Goal: Information Seeking & Learning: Learn about a topic

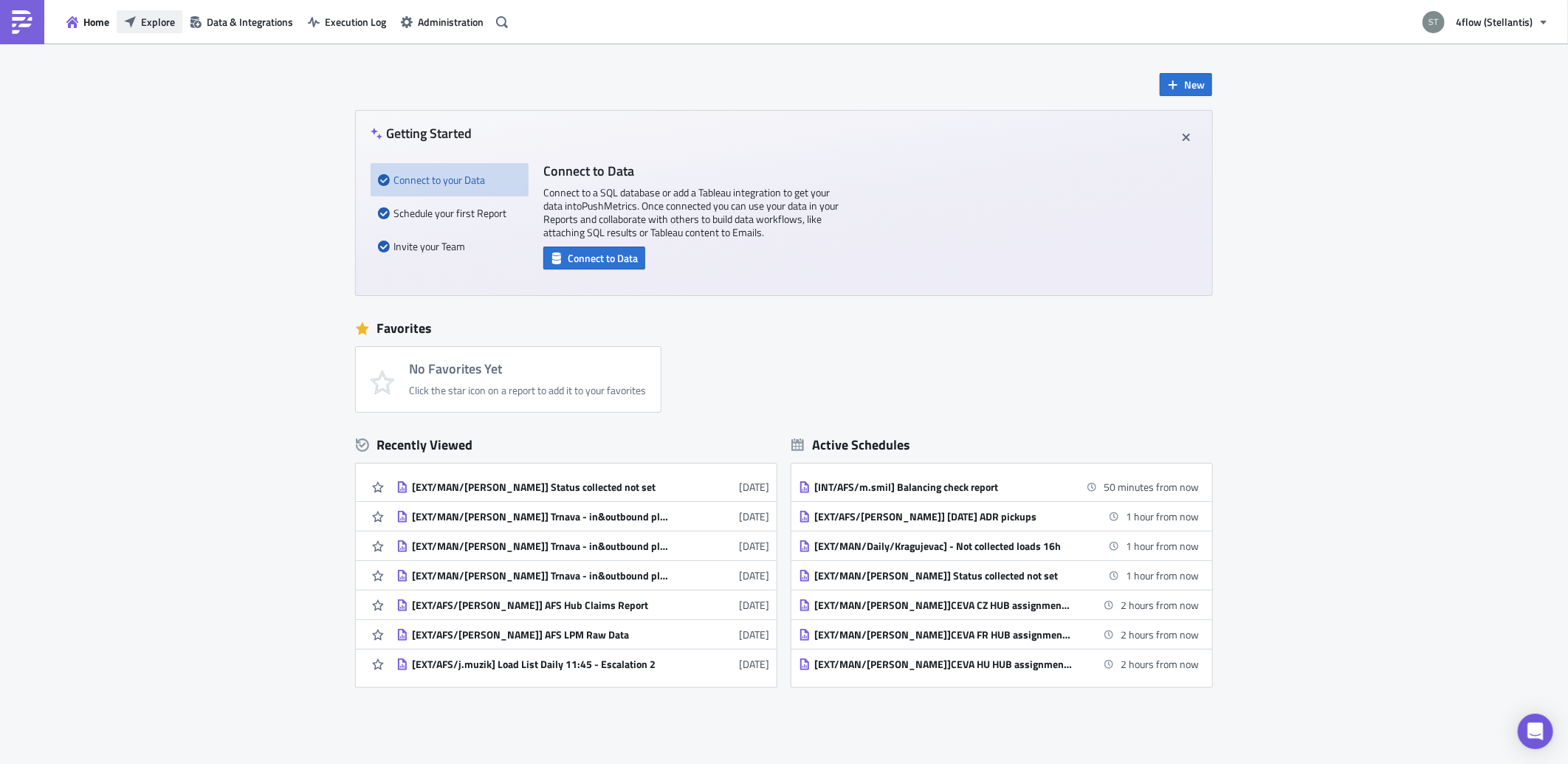
click at [158, 25] on span "Explore" at bounding box center [158, 22] width 34 height 15
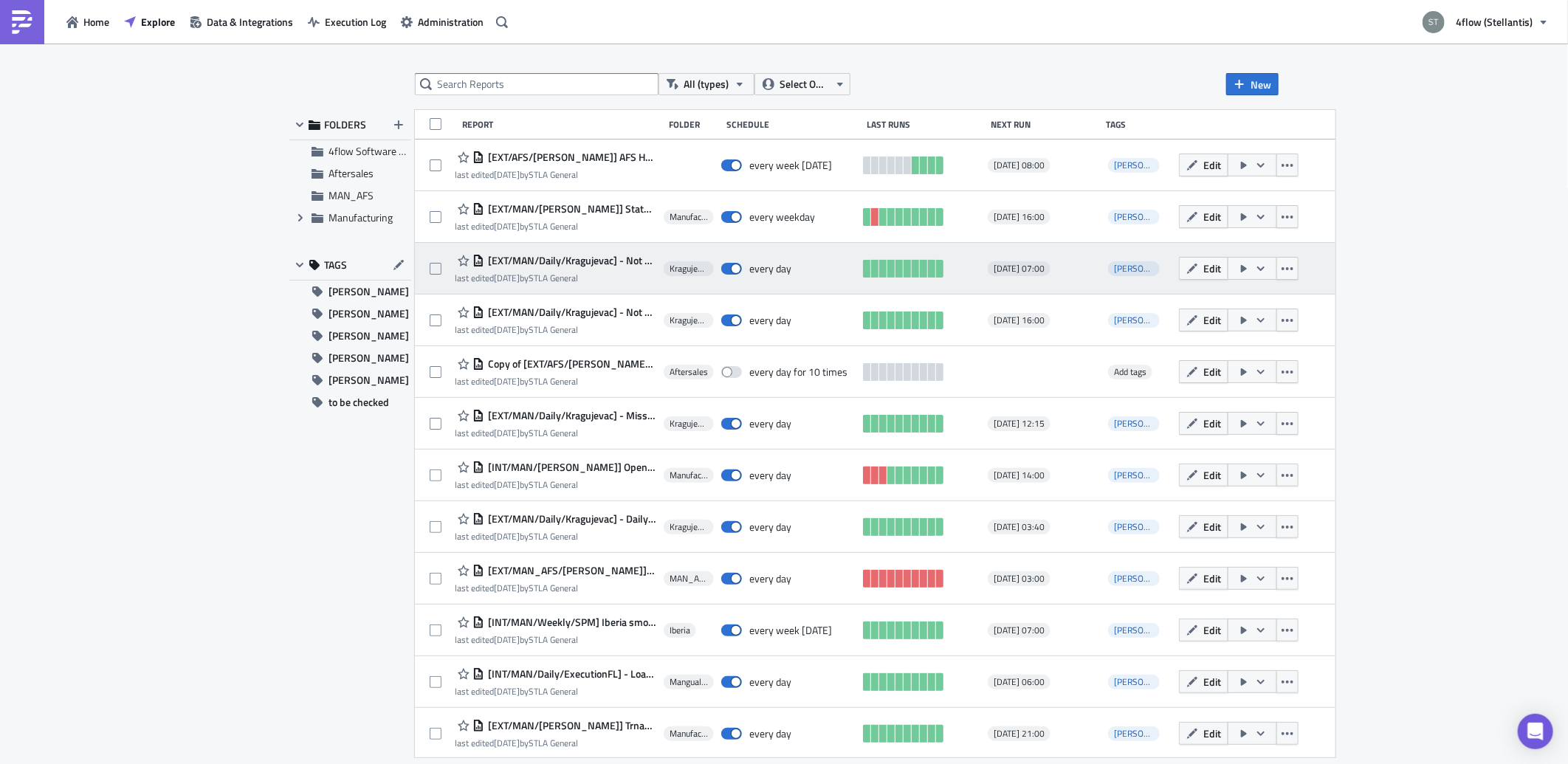
click at [603, 262] on span "[EXT/MAN/Daily/Kragujevac] - Not collected loads 07h" at bounding box center [571, 260] width 172 height 14
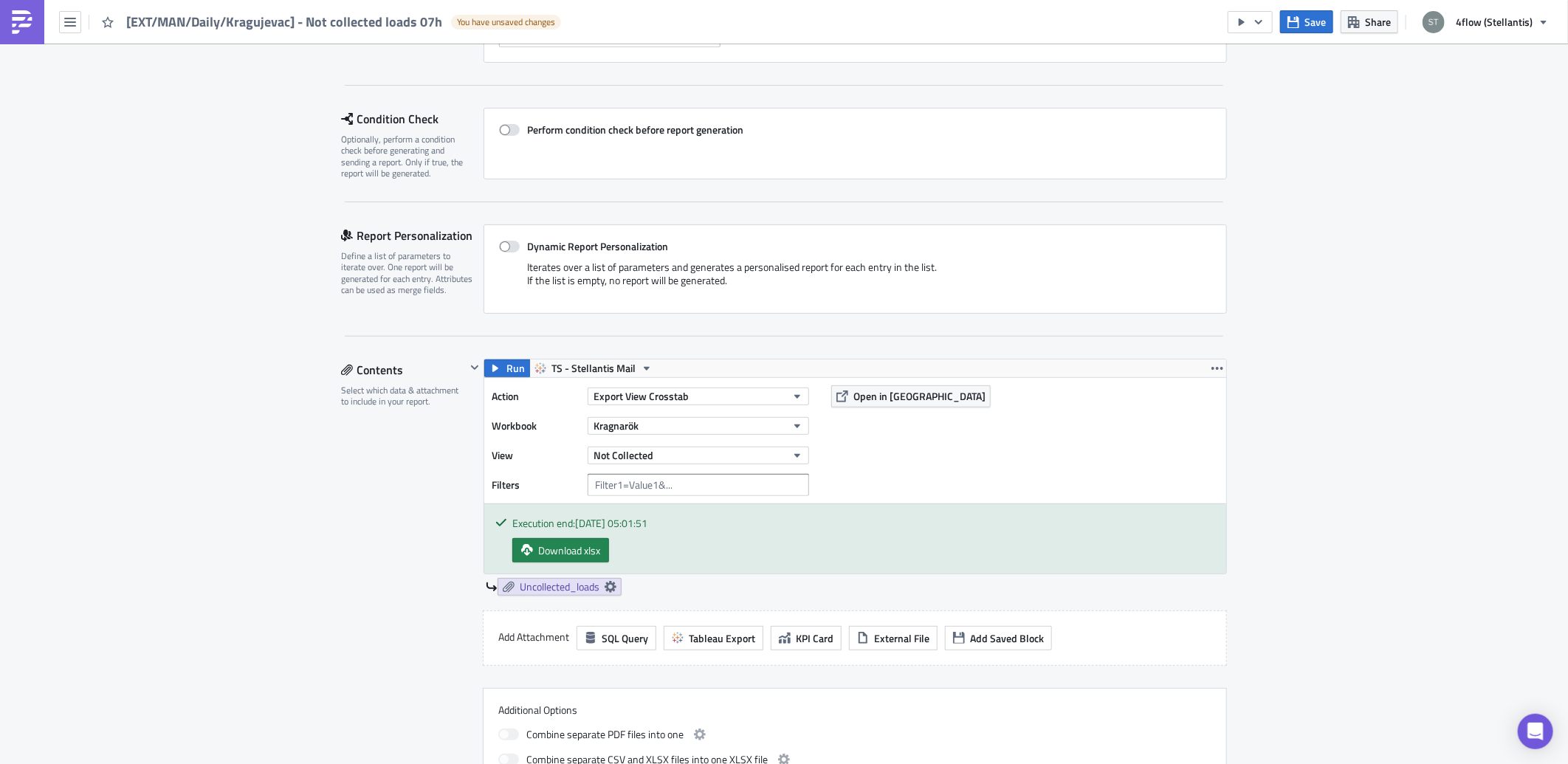
scroll to position [163, 0]
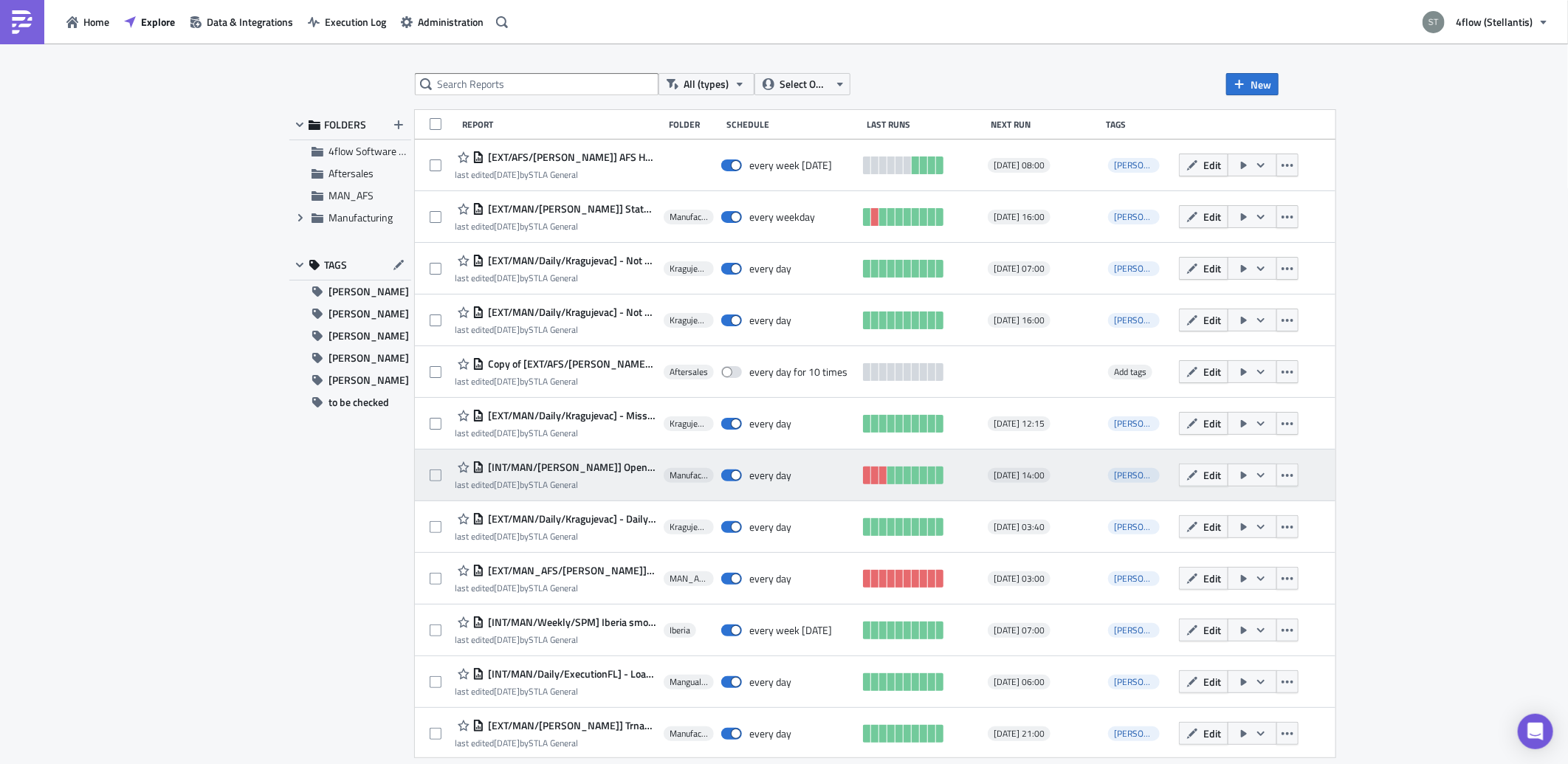
click at [607, 462] on span "[INT/MAN/[PERSON_NAME]] Open TOs Report [14:00]" at bounding box center [571, 467] width 172 height 14
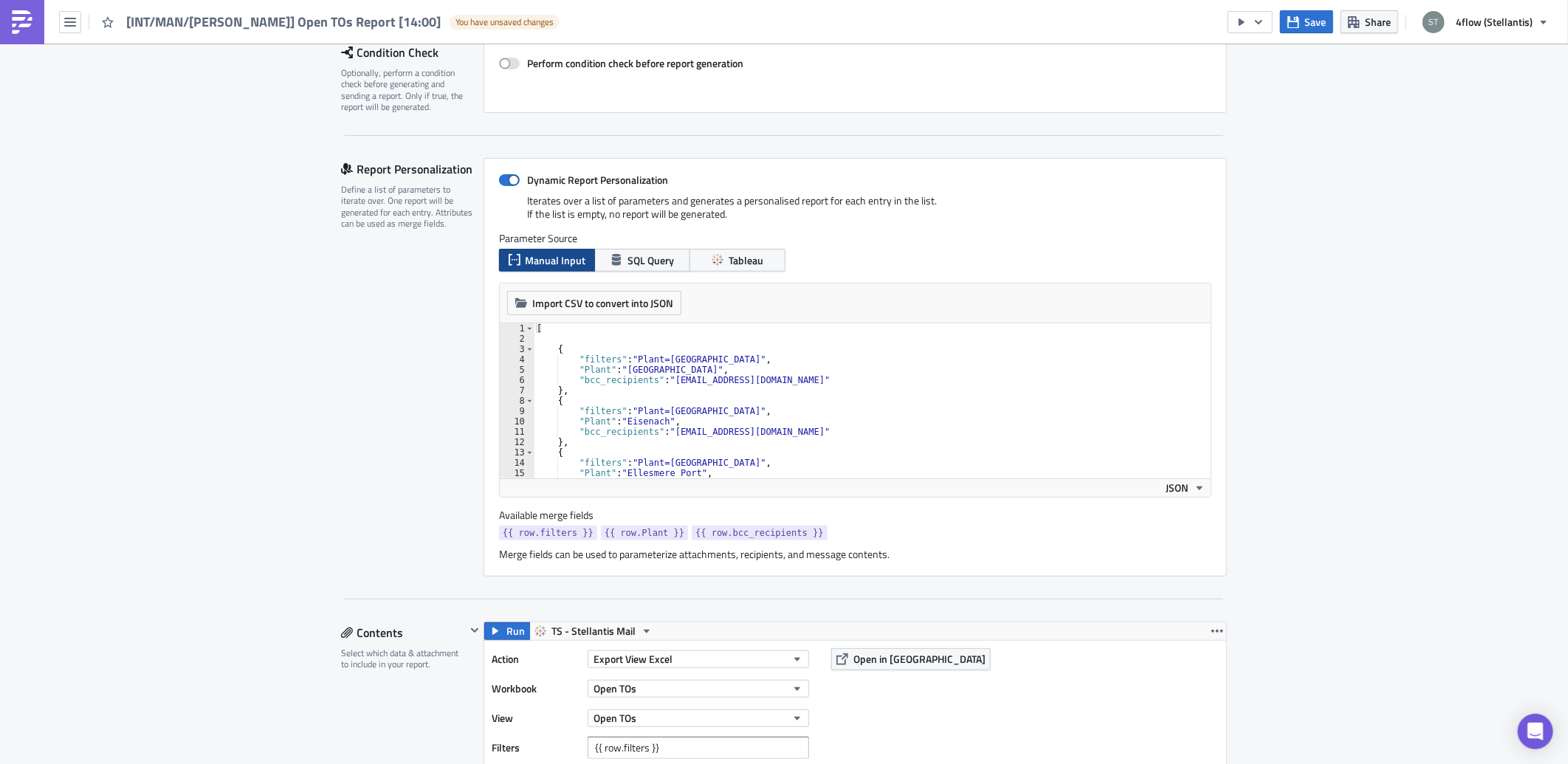
scroll to position [246, 0]
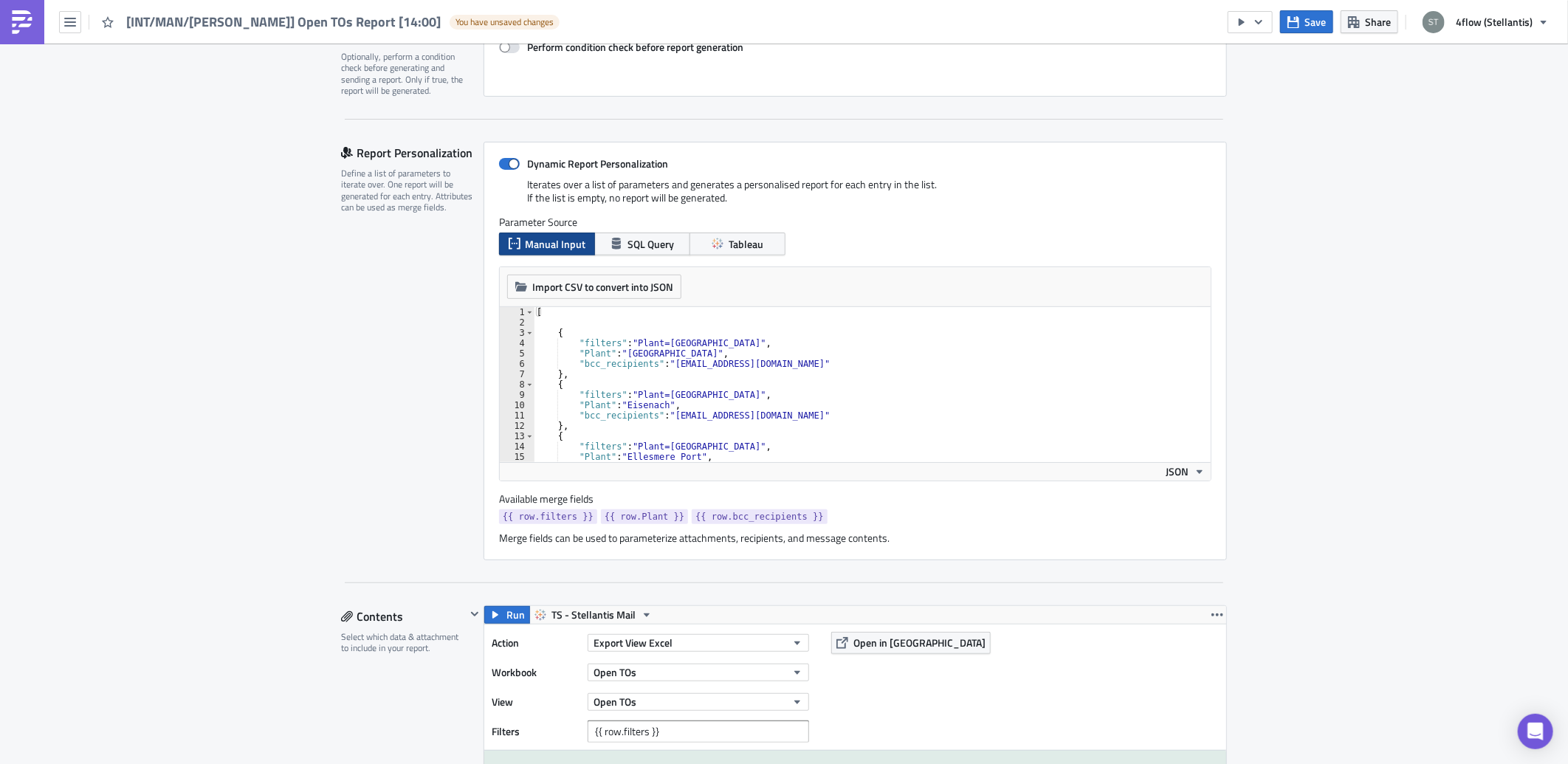
click at [644, 341] on div "[ { "filters" : "Plant=[GEOGRAPHIC_DATA]" , "Plant" : "[GEOGRAPHIC_DATA]" , "bc…" at bounding box center [866, 395] width 665 height 175
click at [668, 345] on div "[ { "filters" : "Plant=[GEOGRAPHIC_DATA]" , "Plant" : "[GEOGRAPHIC_DATA]" , "bc…" at bounding box center [866, 395] width 665 height 175
drag, startPoint x: 661, startPoint y: 362, endPoint x: 812, endPoint y: 364, distance: 151.0
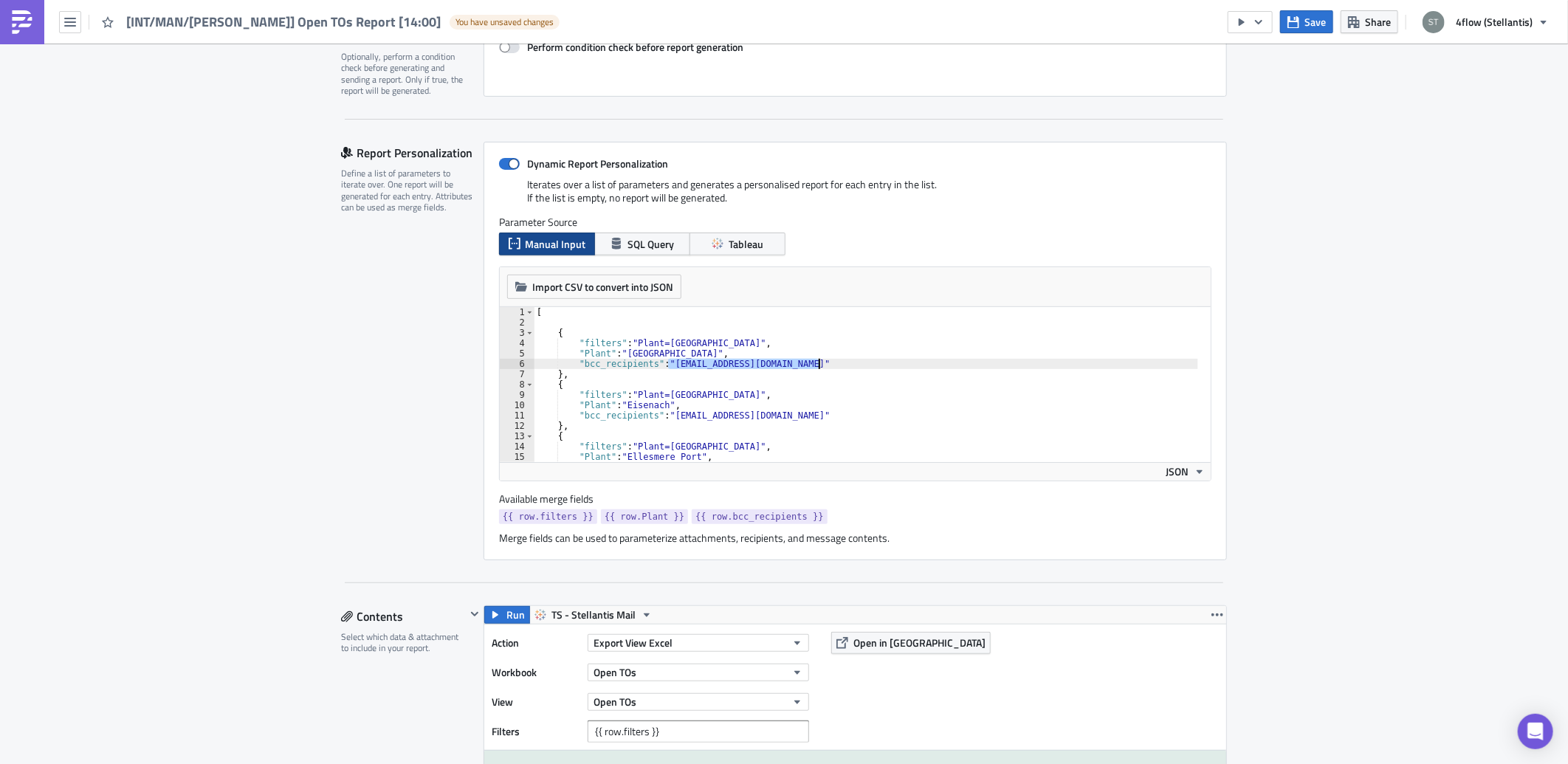
click at [812, 364] on div "[ { "filters" : "Plant=[GEOGRAPHIC_DATA]" , "Plant" : "[GEOGRAPHIC_DATA]" , "bc…" at bounding box center [866, 395] width 665 height 175
type textarea ""bcc_recipients": "[EMAIL_ADDRESS][DOMAIN_NAME]""
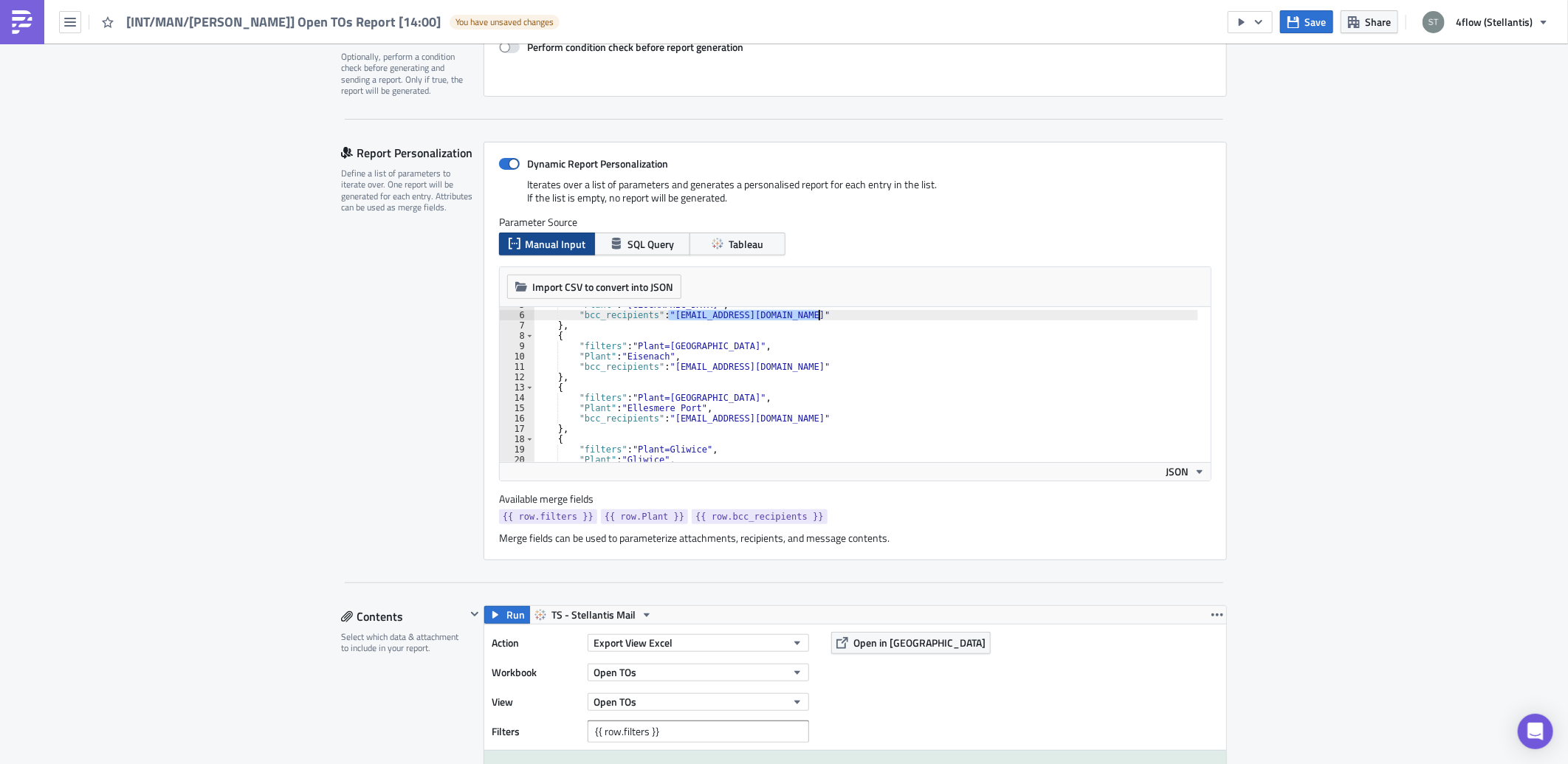
scroll to position [98, 0]
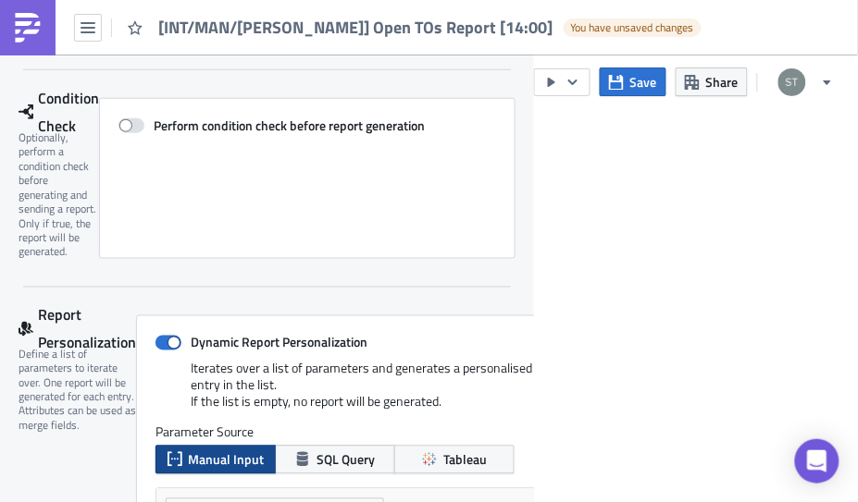
click at [598, 318] on main "Manufacturing Execution Log Edit " [INT/MAN/[PERSON_NAME]] Open TOs Report [14:…" at bounding box center [429, 280] width 858 height 451
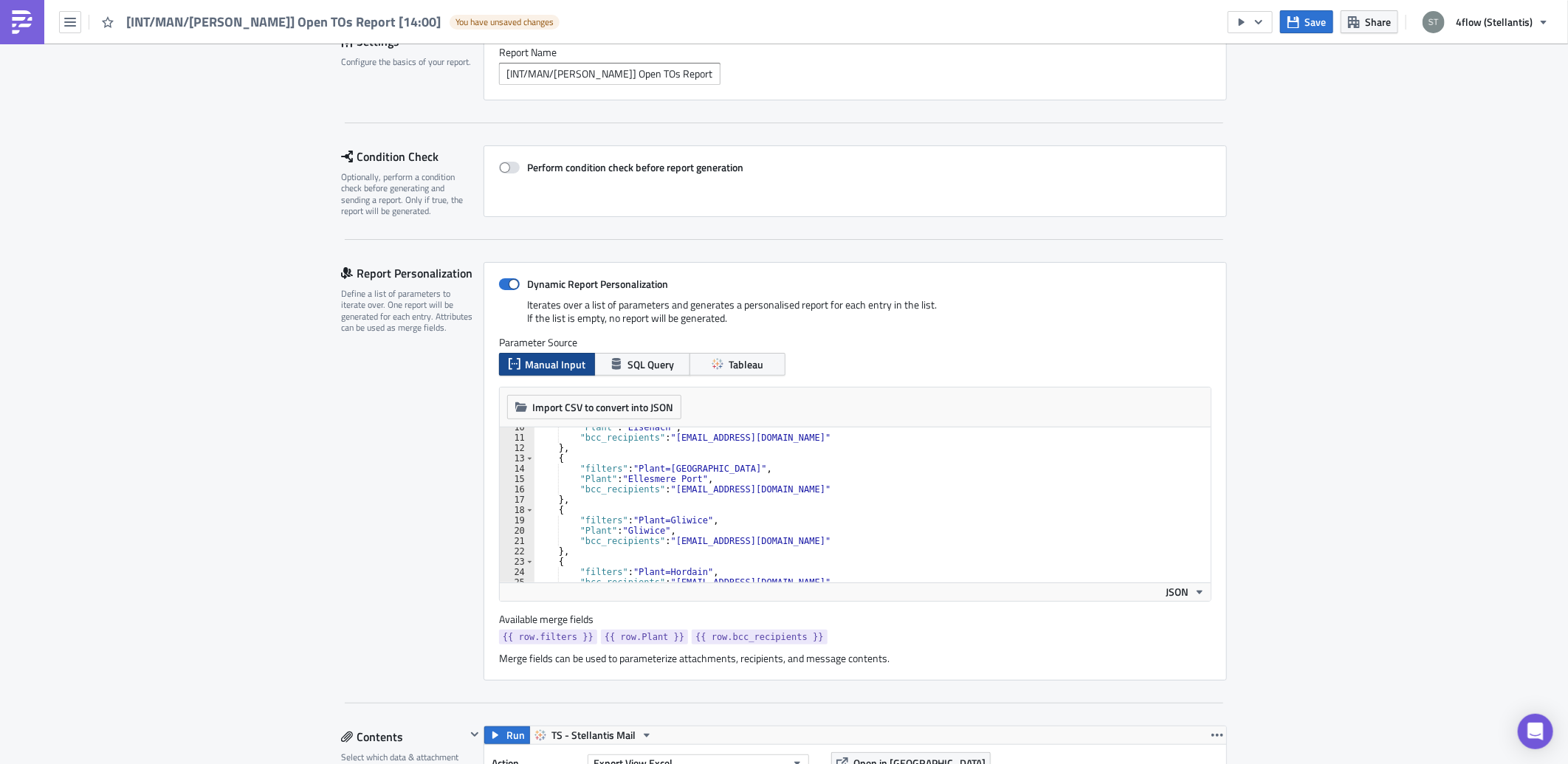
scroll to position [0, 0]
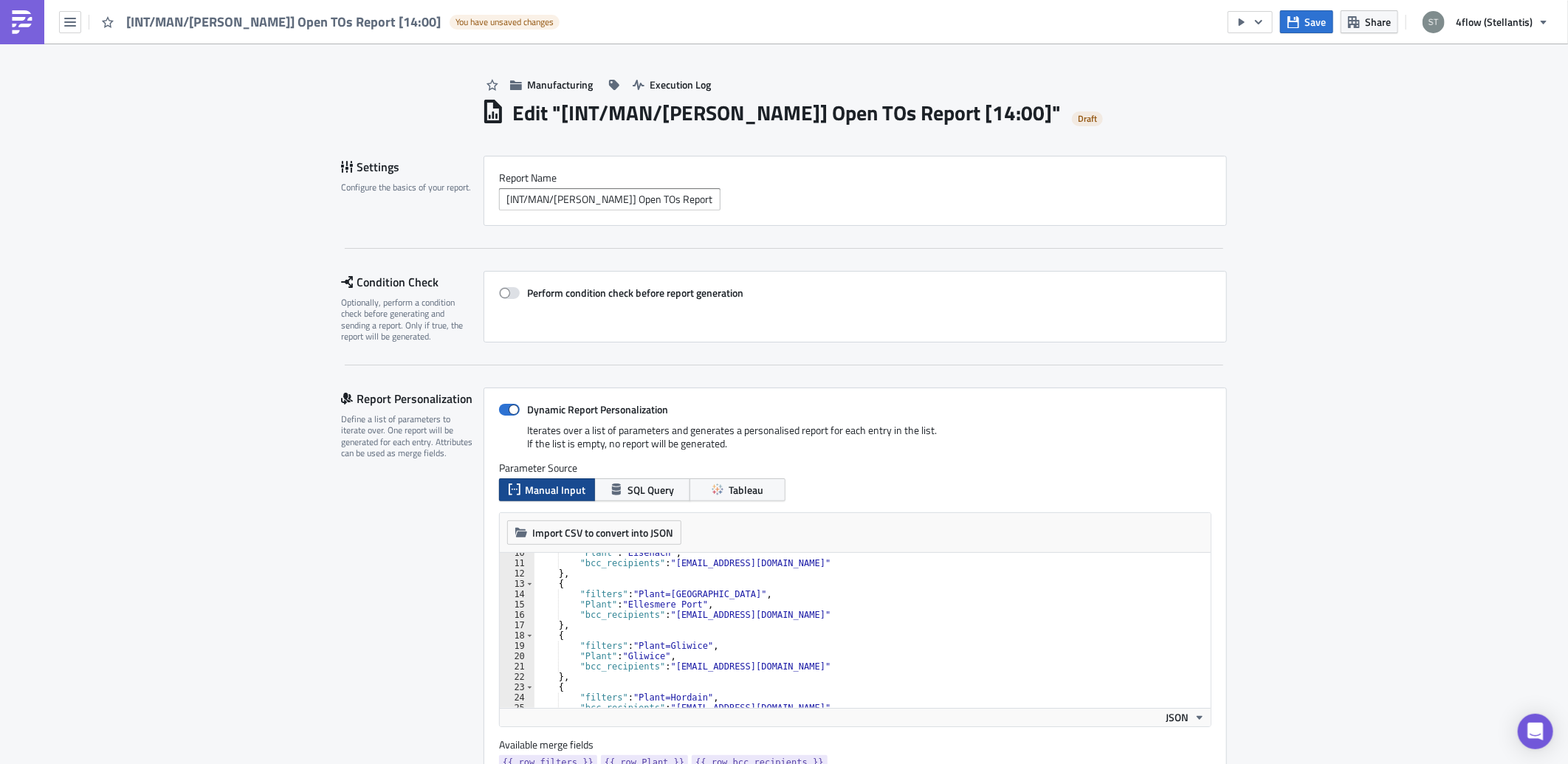
click at [34, 18] on link at bounding box center [22, 22] width 45 height 45
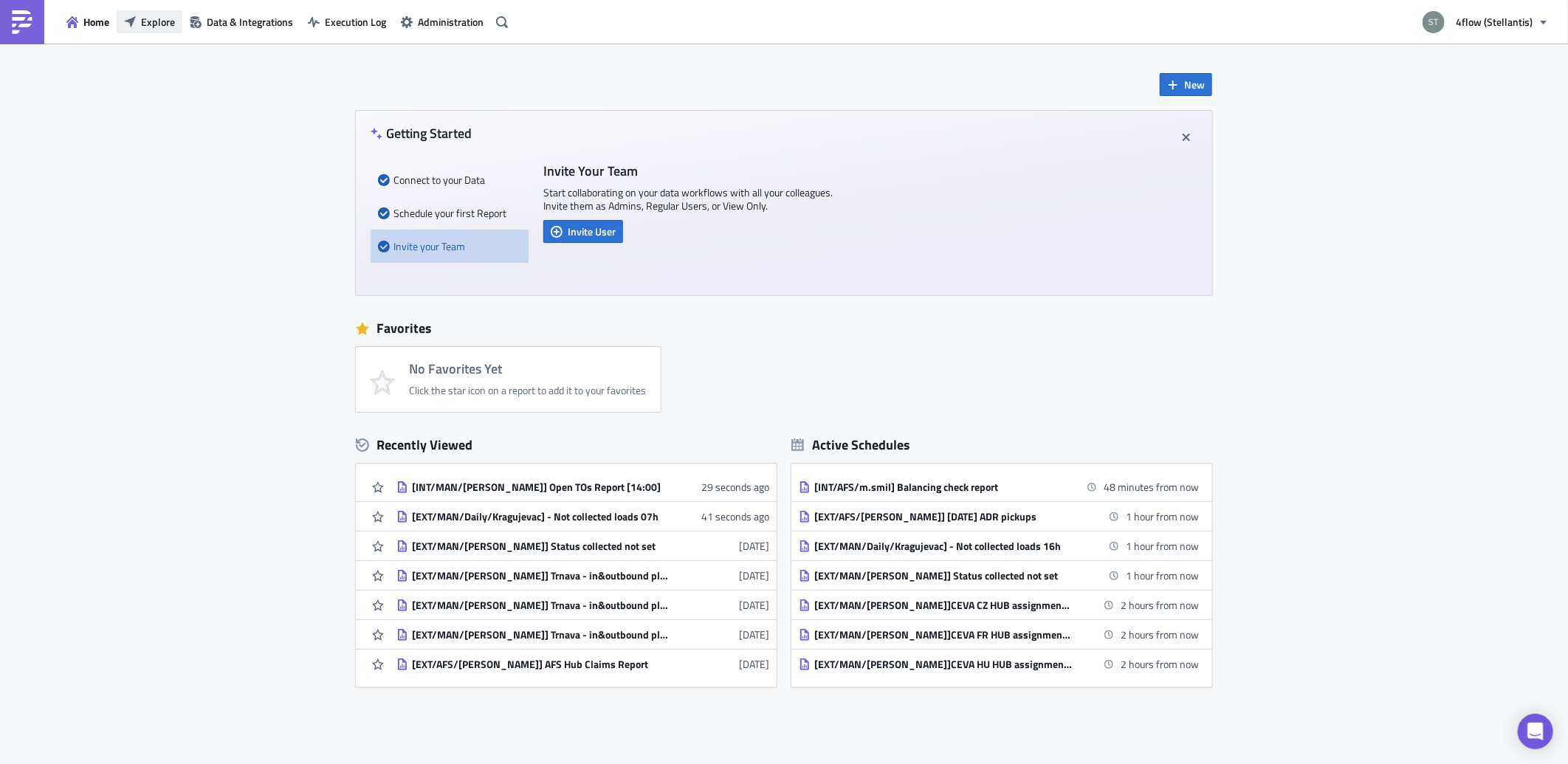
click at [157, 17] on span "Explore" at bounding box center [158, 22] width 34 height 15
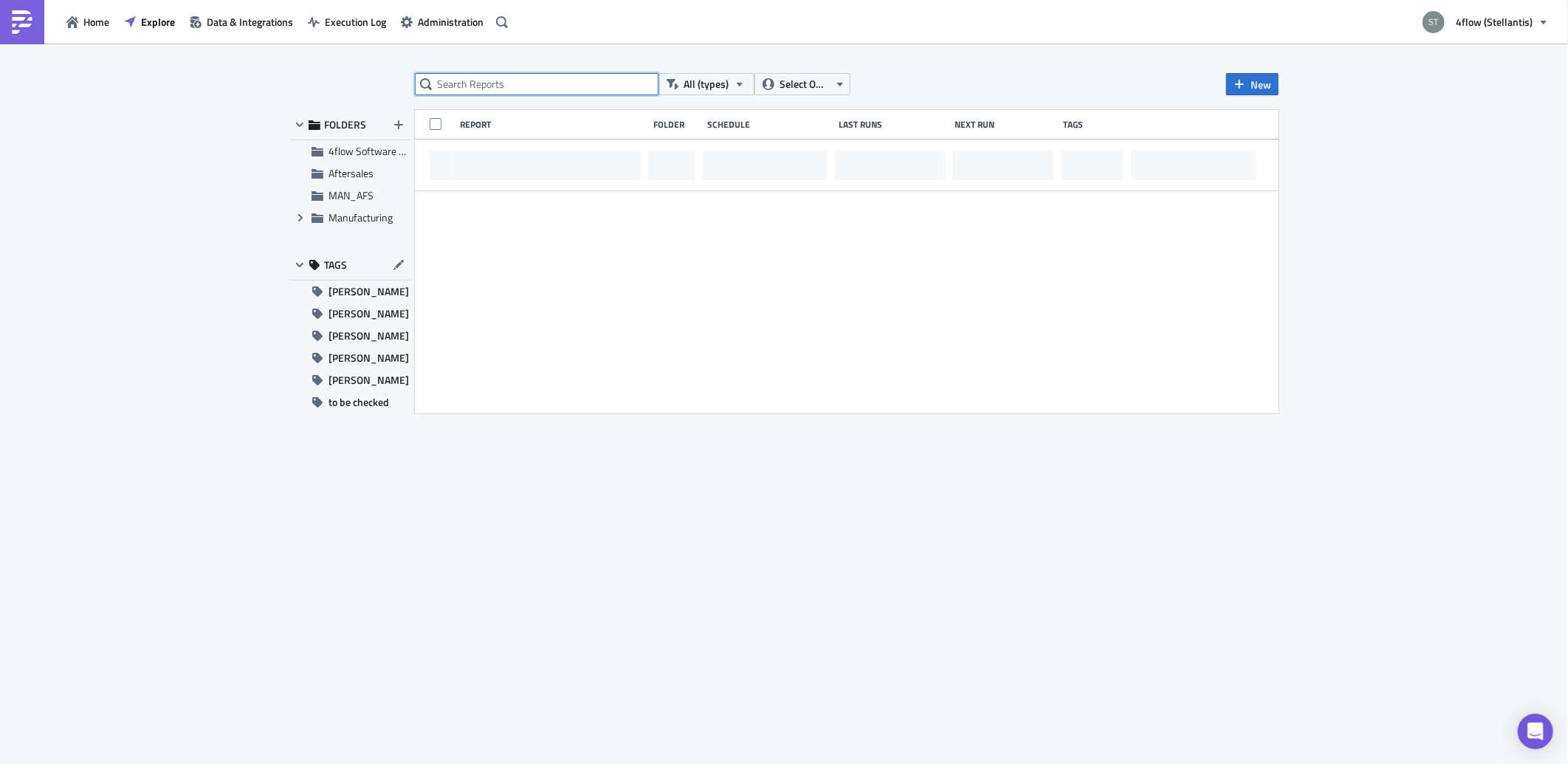
click at [565, 81] on input "text" at bounding box center [536, 85] width 243 height 22
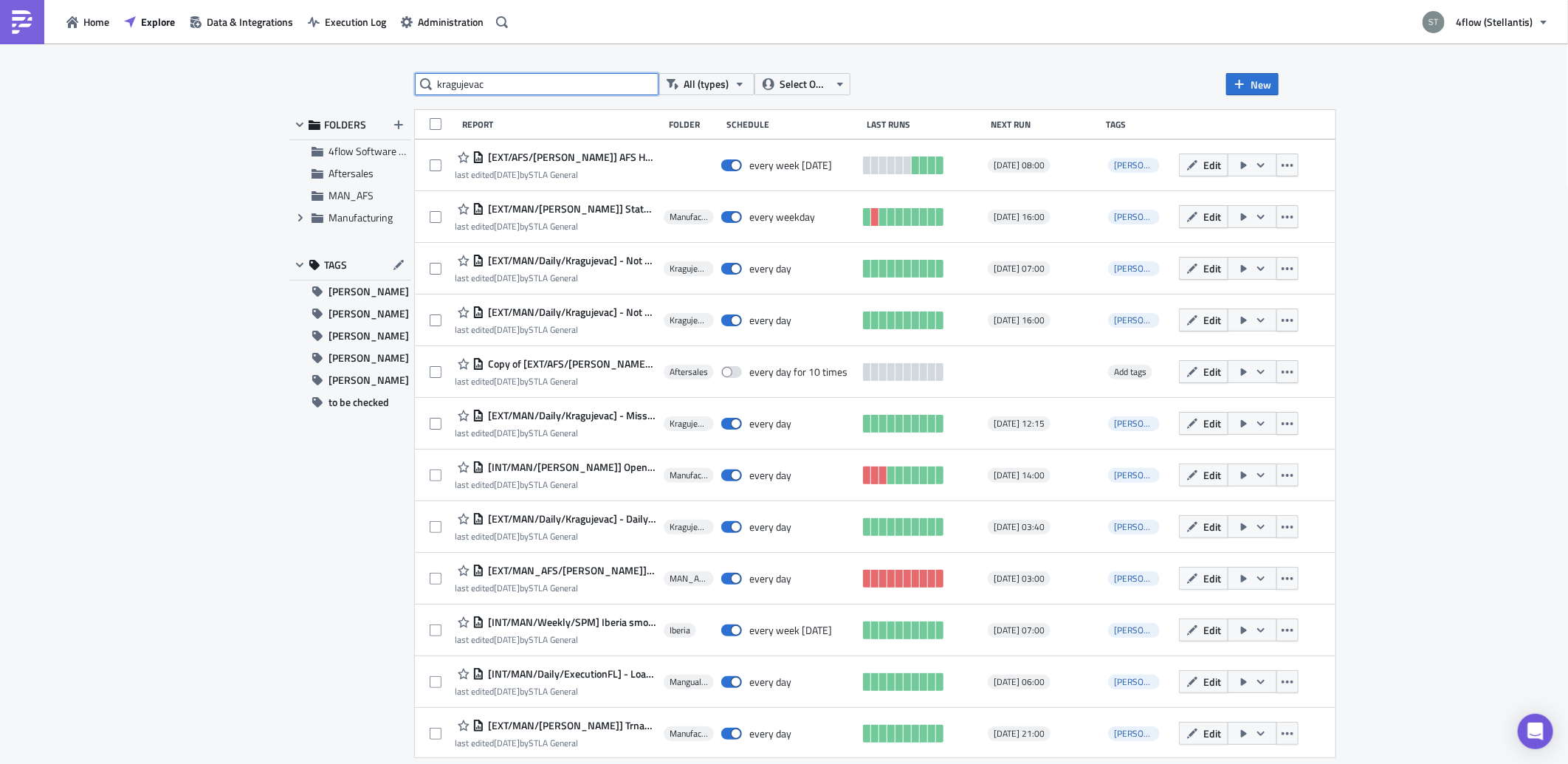
type input "kragujevac"
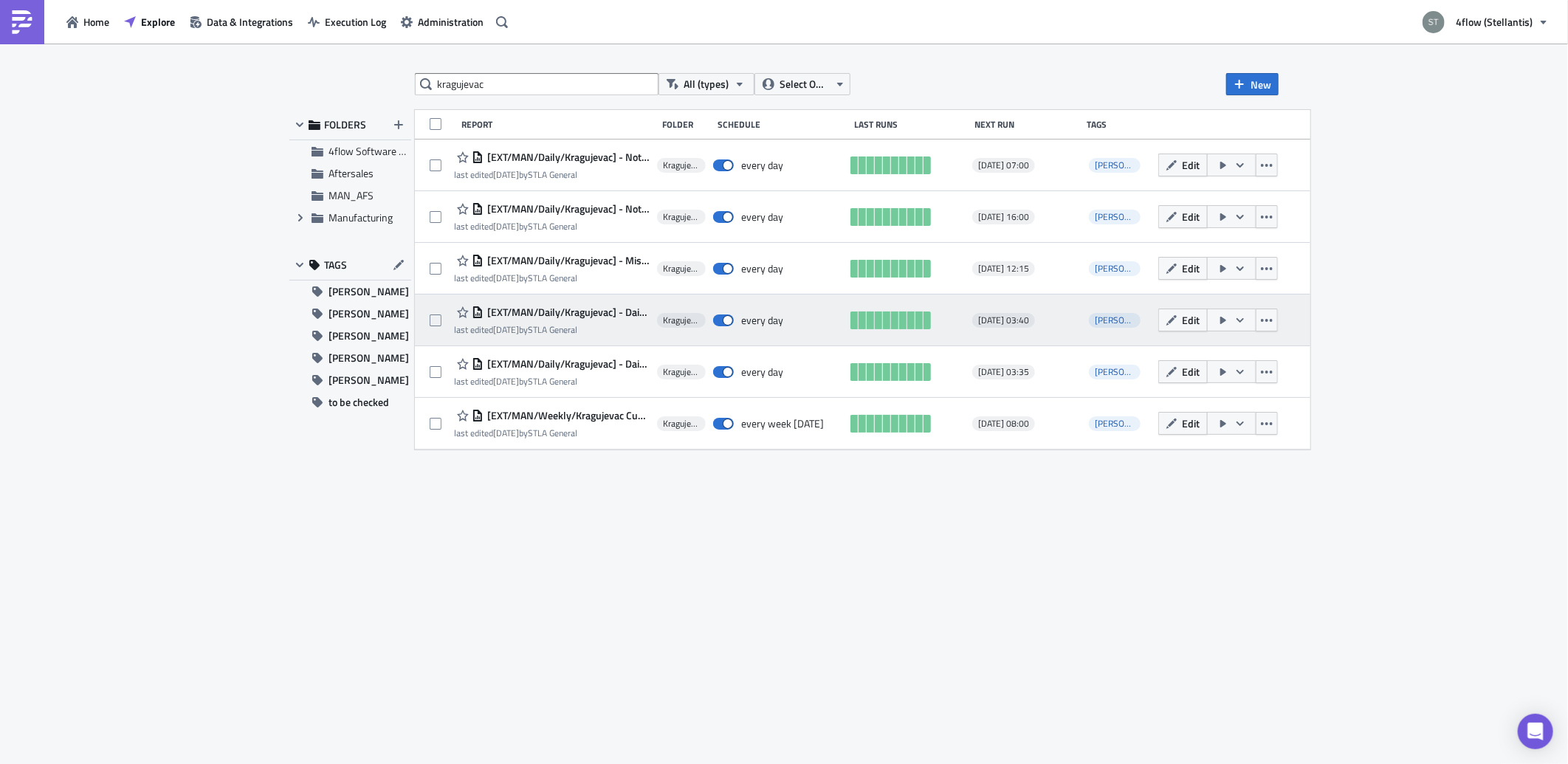
click at [601, 311] on span "[EXT/MAN/Daily/Kragujevac] - Daily Loads (Exclusions)" at bounding box center [567, 312] width 166 height 14
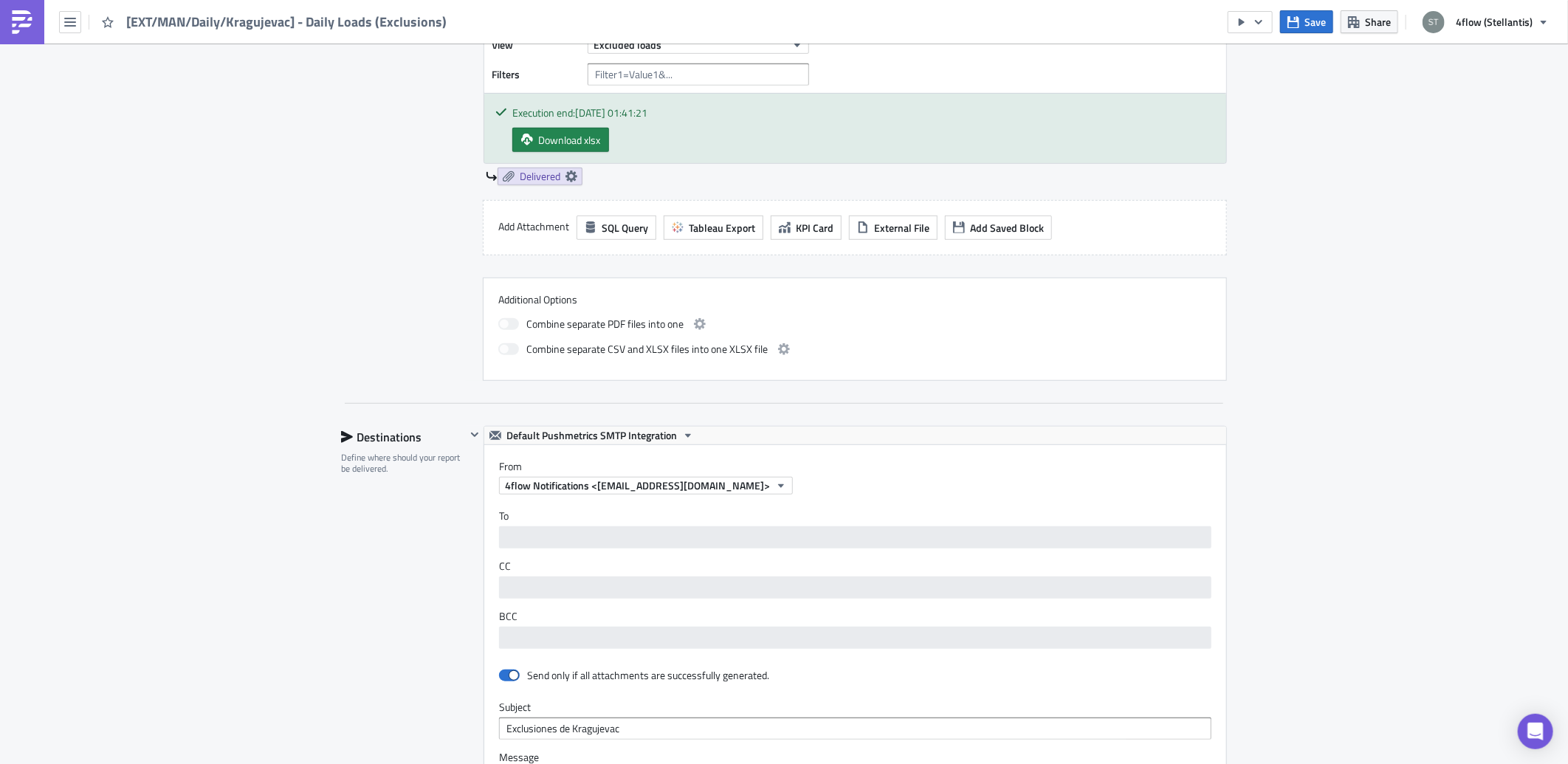
scroll to position [820, 0]
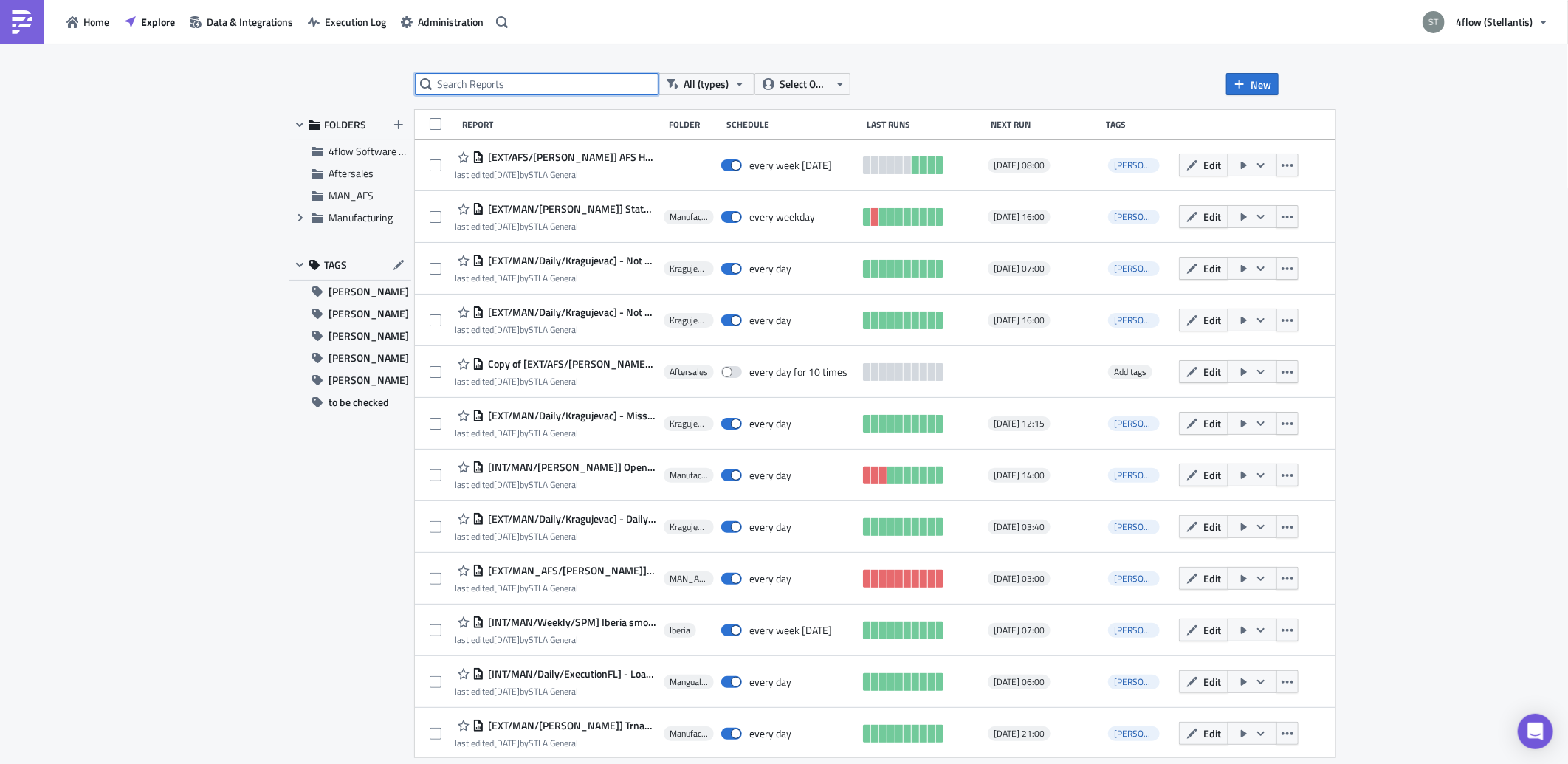
click at [496, 83] on input "text" at bounding box center [536, 85] width 243 height 22
type input "kragujevac"
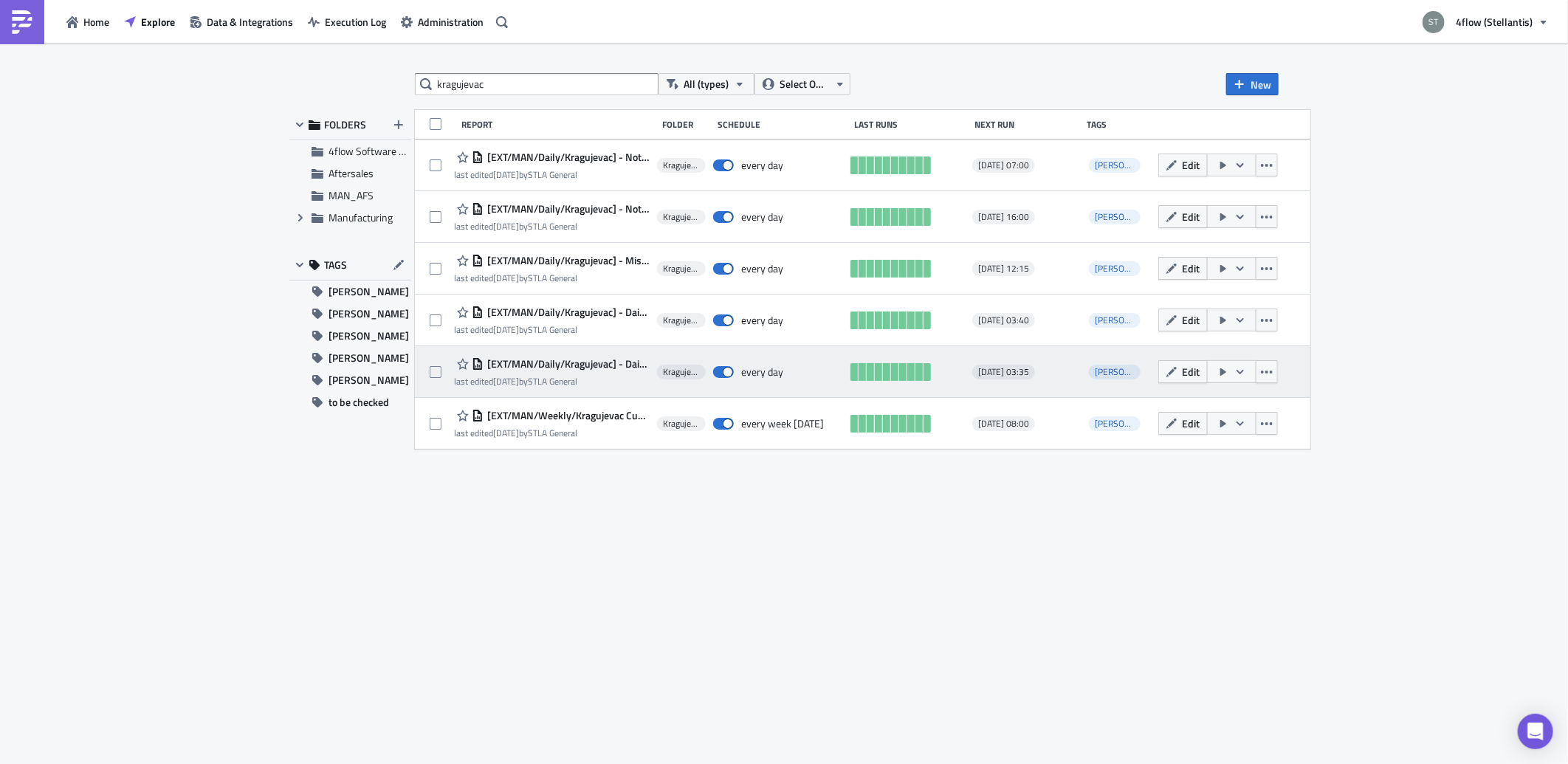
click at [630, 368] on span "[EXT/MAN/Daily/Kragujevac] - Daily Loads" at bounding box center [567, 364] width 166 height 14
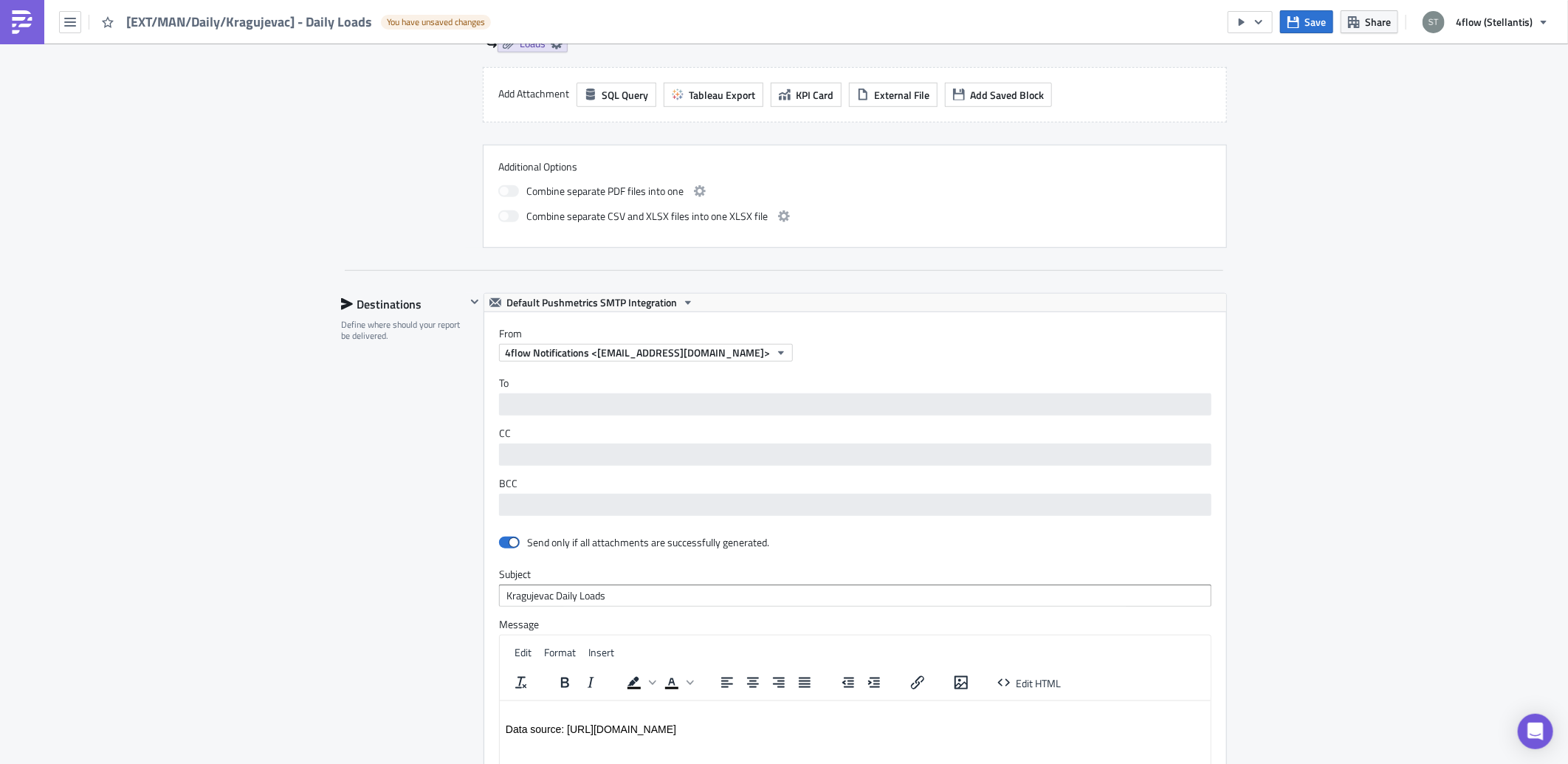
scroll to position [902, 0]
